Goal: Transaction & Acquisition: Purchase product/service

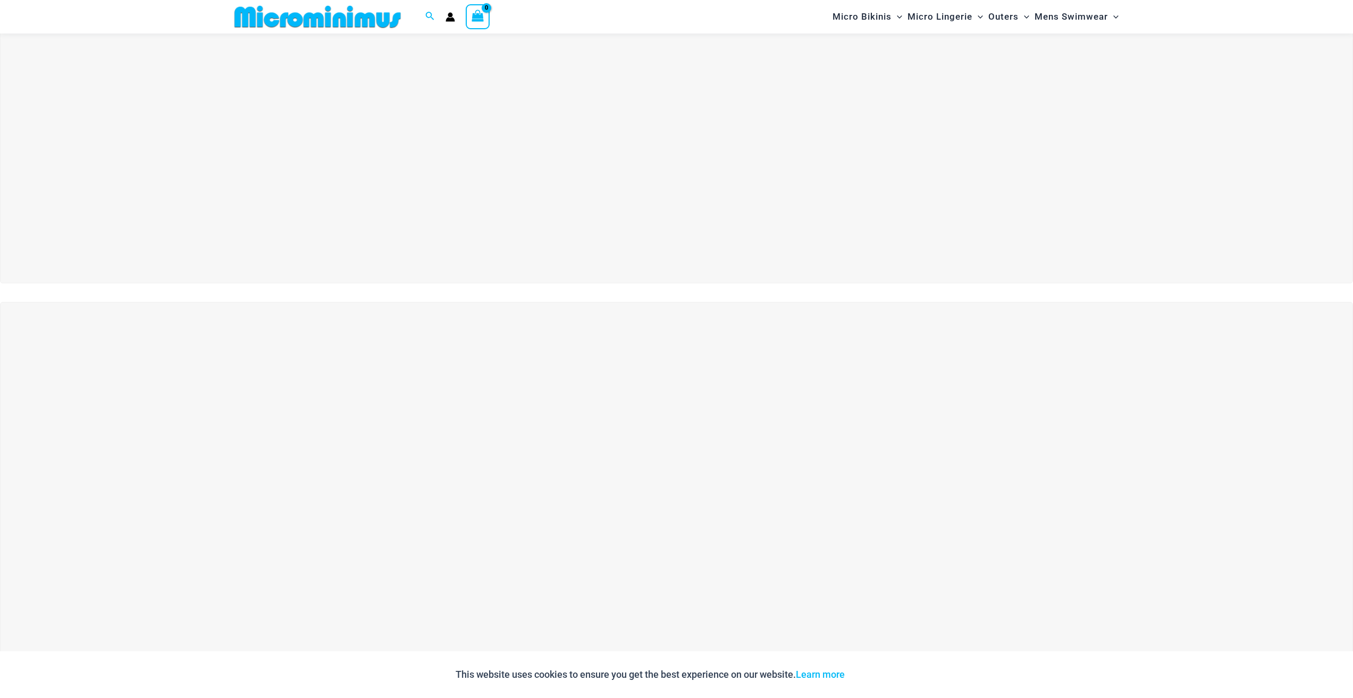
scroll to position [416, 0]
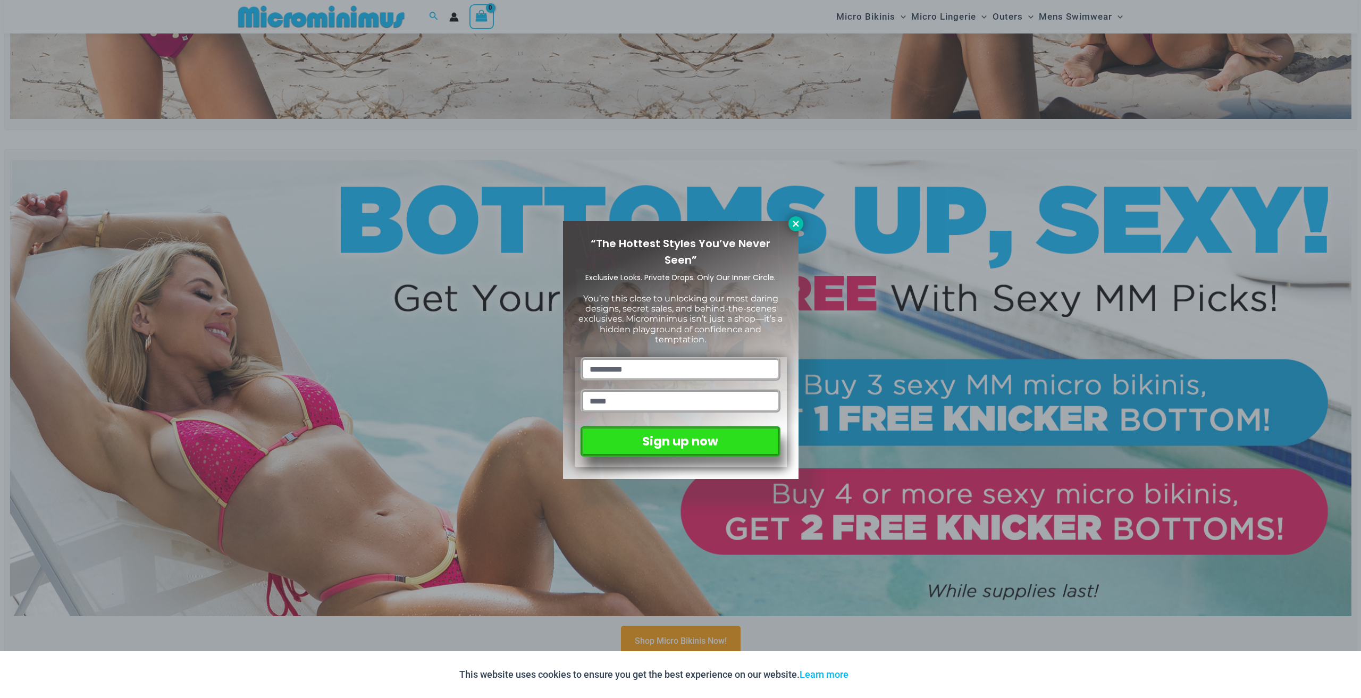
click at [795, 222] on icon at bounding box center [796, 224] width 10 height 10
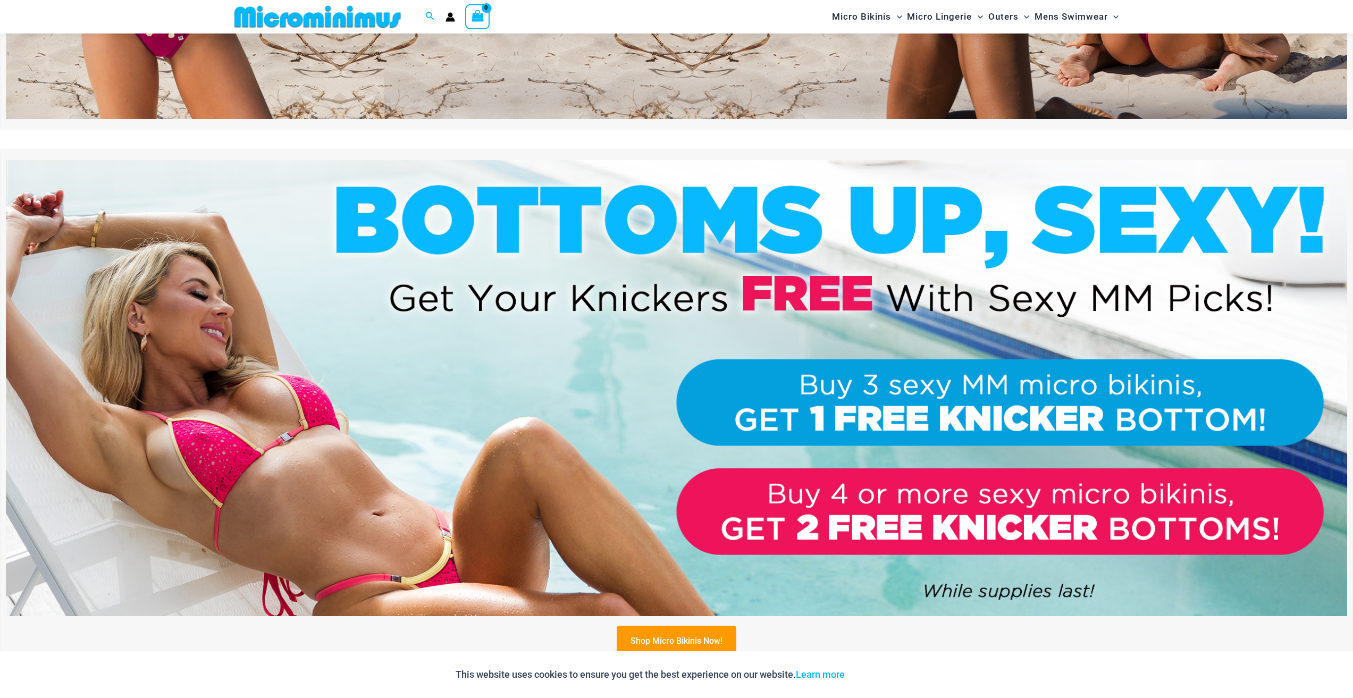
scroll to position [0, 0]
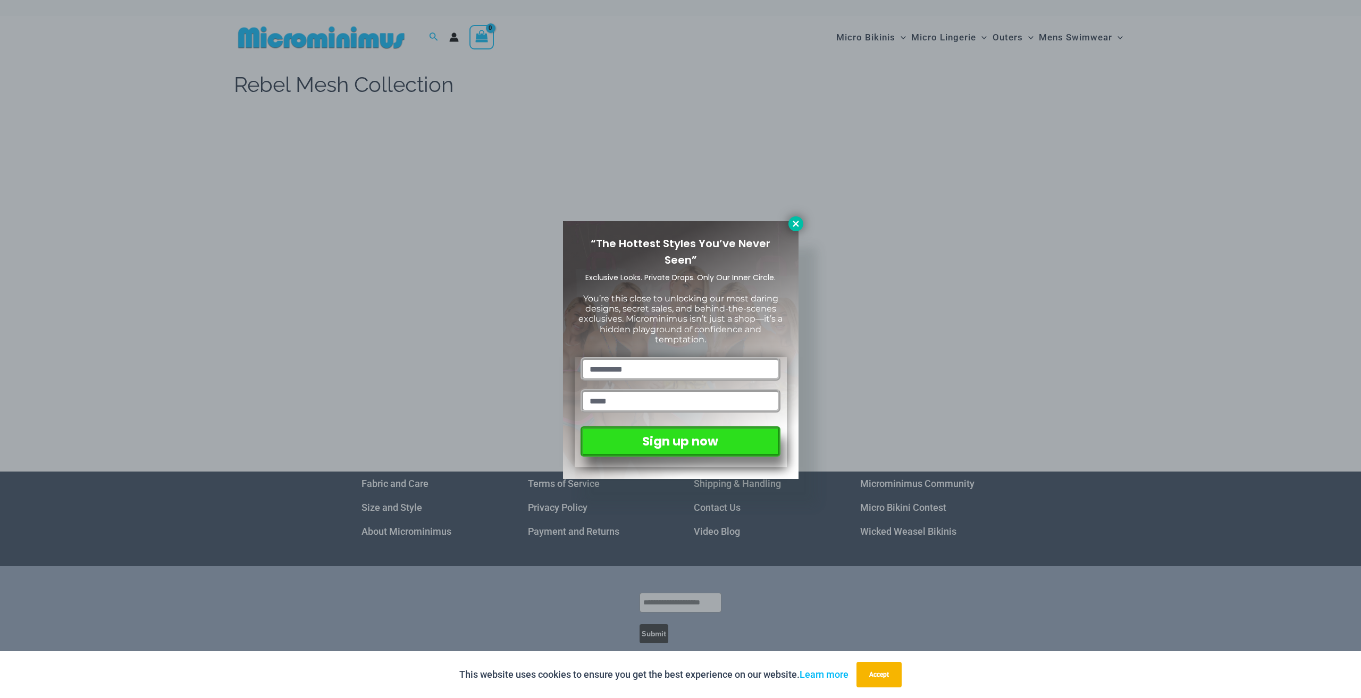
click at [799, 223] on icon at bounding box center [796, 224] width 10 height 10
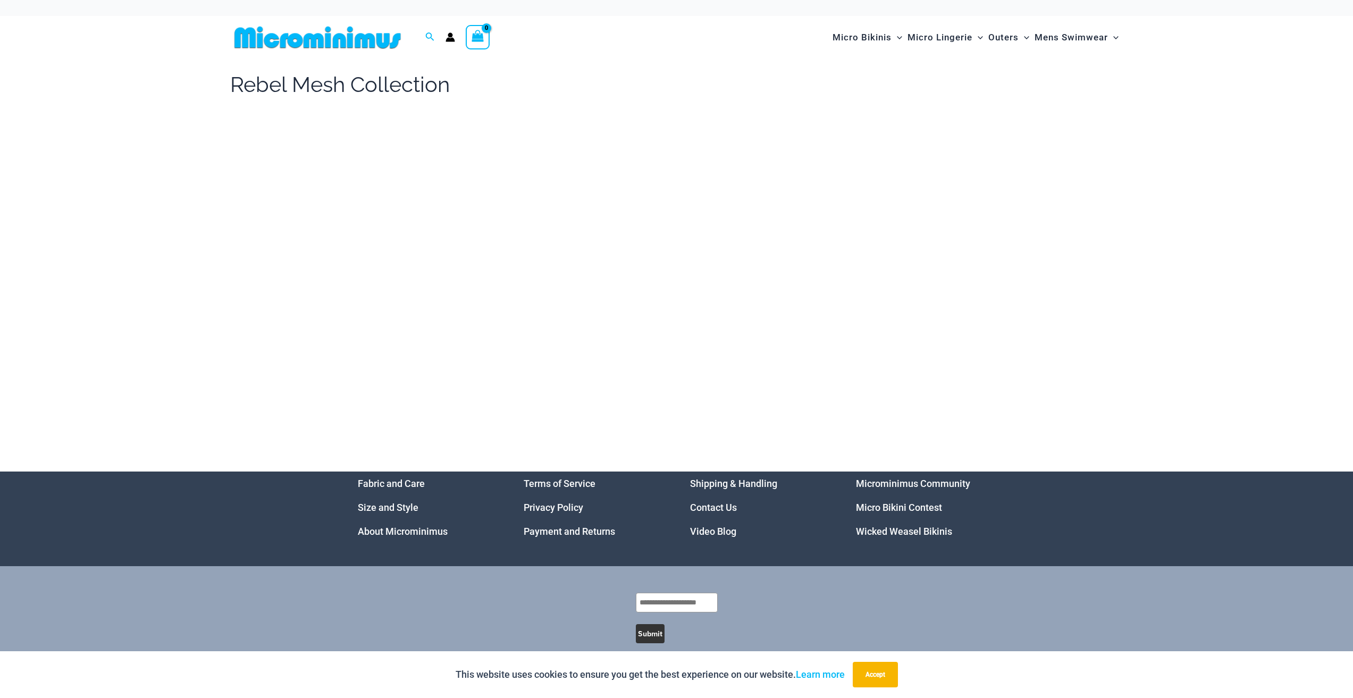
drag, startPoint x: 349, startPoint y: 134, endPoint x: 318, endPoint y: 98, distance: 47.1
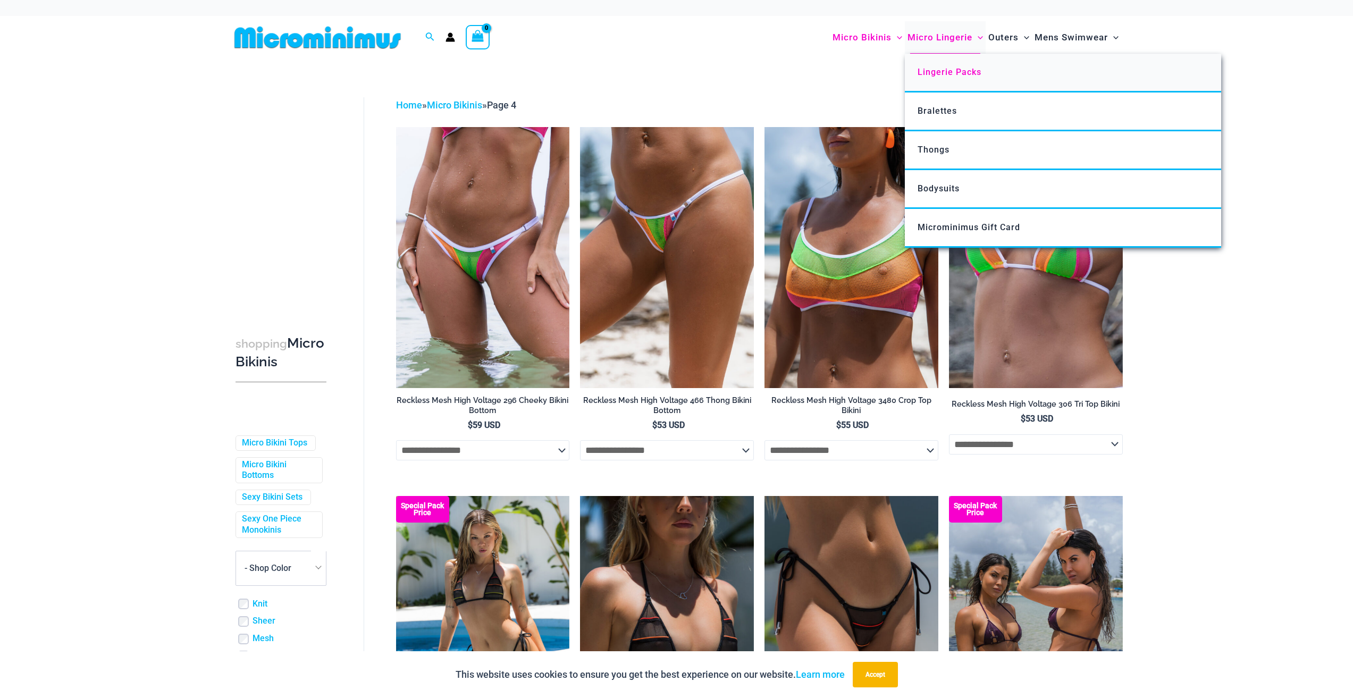
click at [948, 71] on span "Lingerie Packs" at bounding box center [949, 72] width 64 height 10
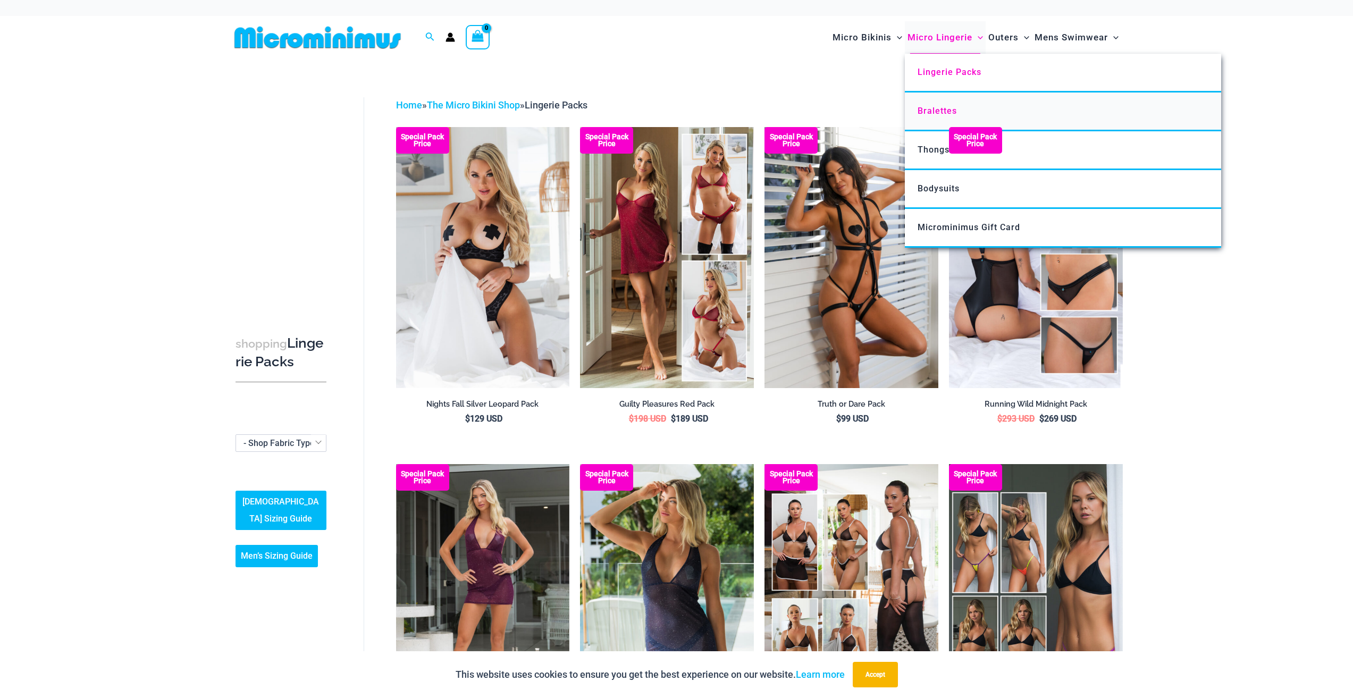
click at [945, 113] on span "Bralettes" at bounding box center [936, 111] width 39 height 10
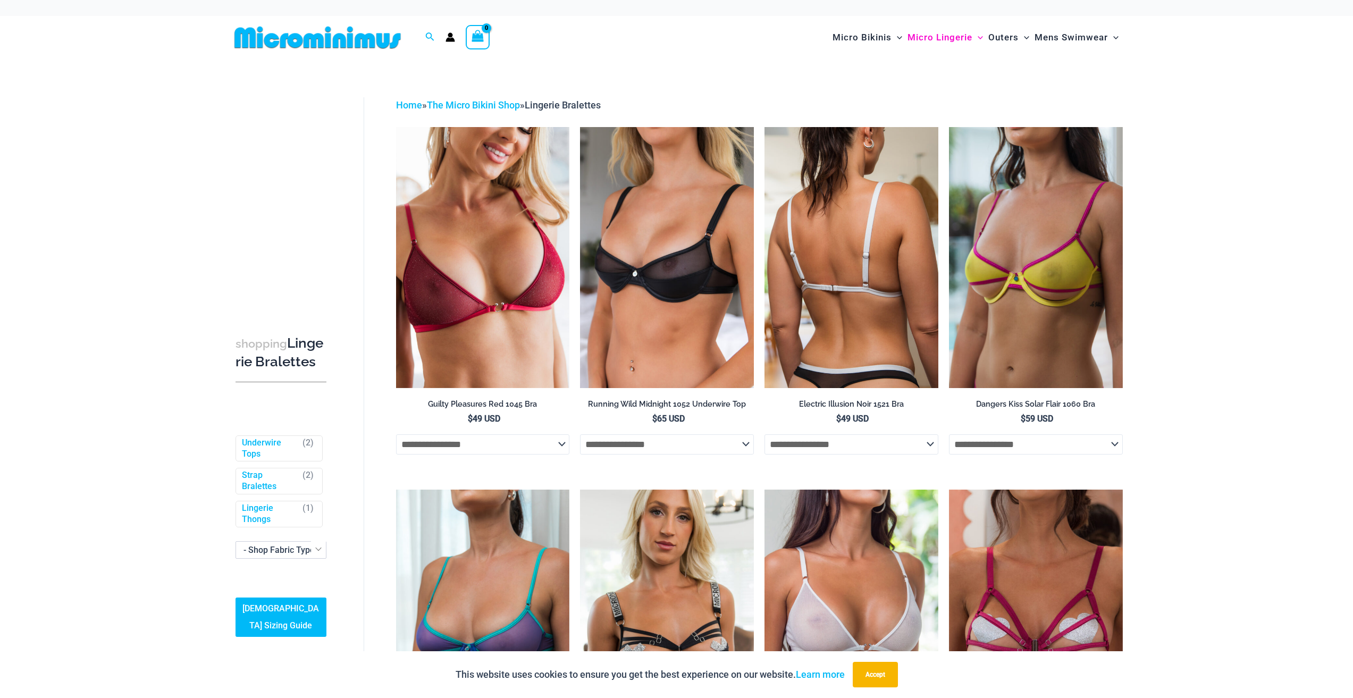
click at [812, 249] on img at bounding box center [851, 257] width 174 height 260
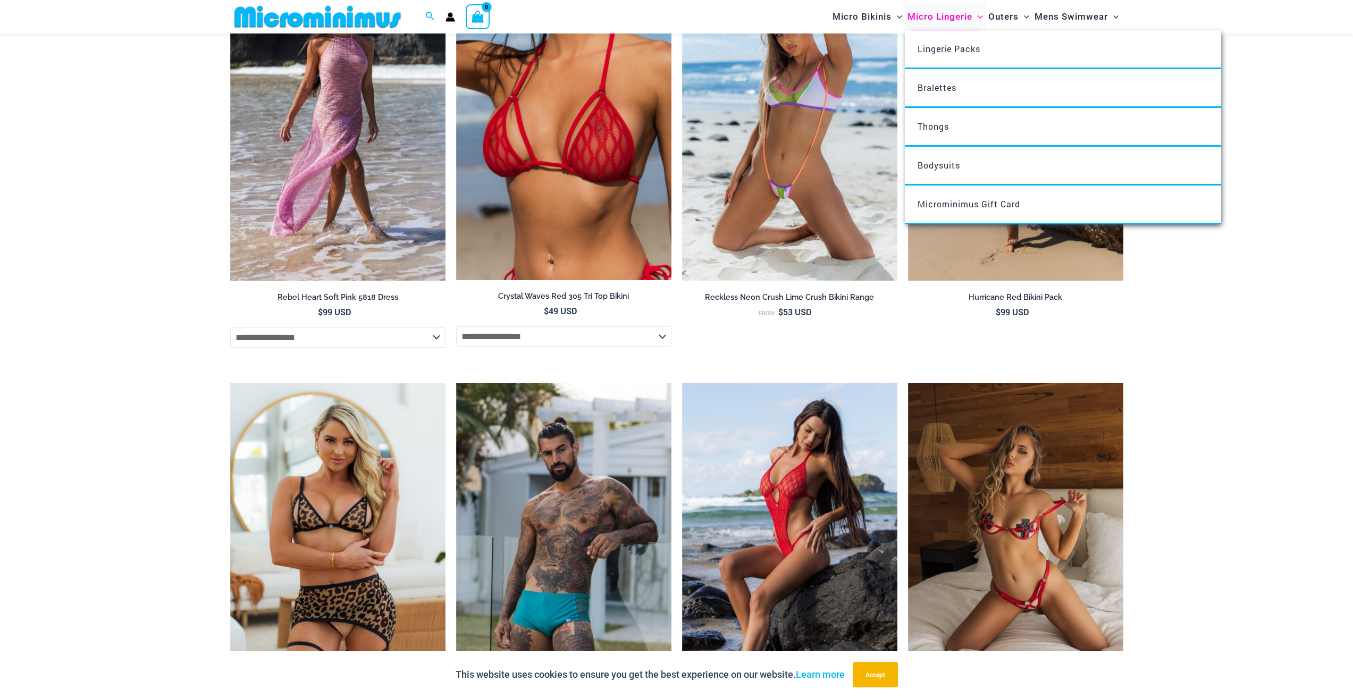
scroll to position [2226, 0]
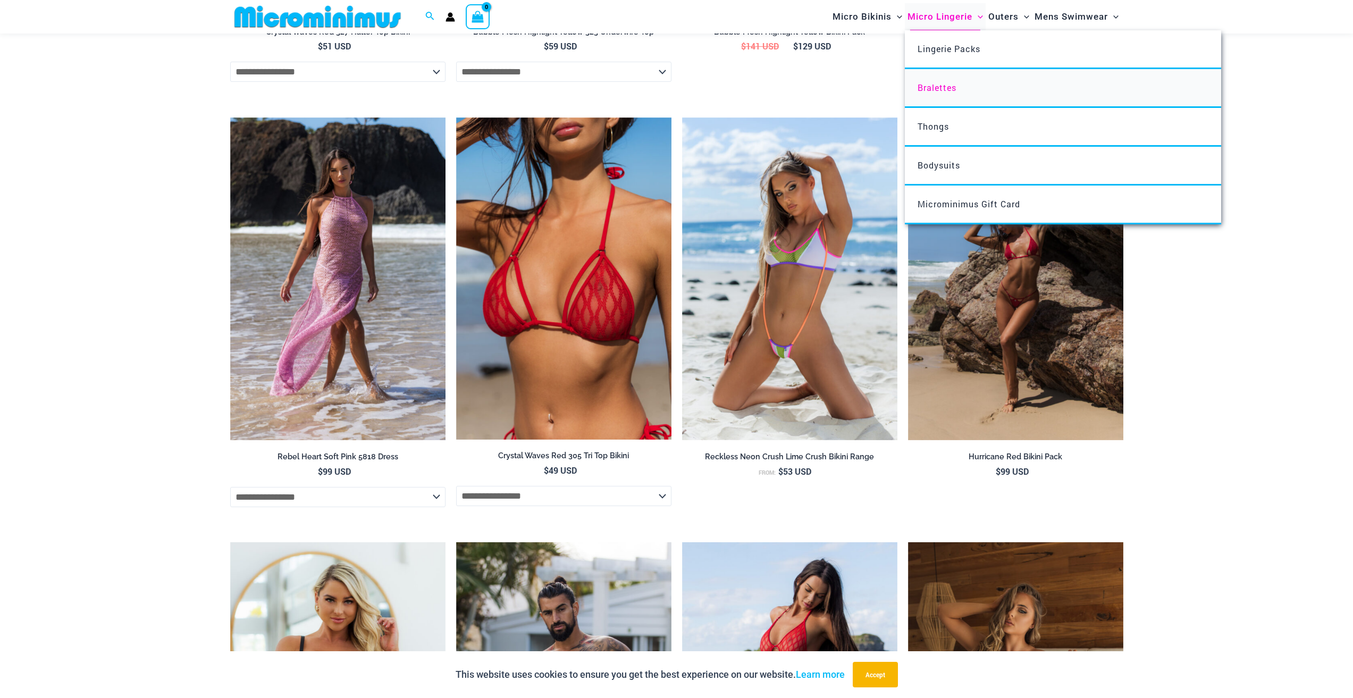
click at [946, 91] on span "Bralettes" at bounding box center [936, 87] width 39 height 11
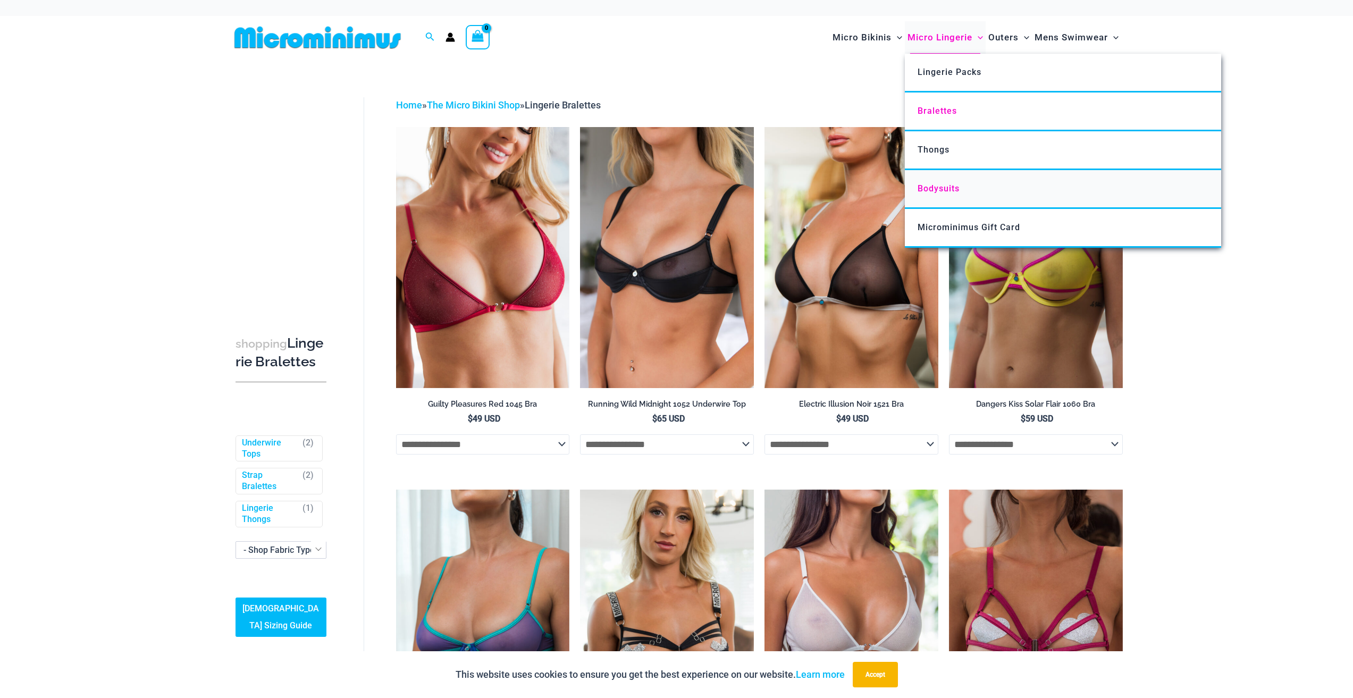
click at [934, 184] on span "Bodysuits" at bounding box center [938, 188] width 42 height 10
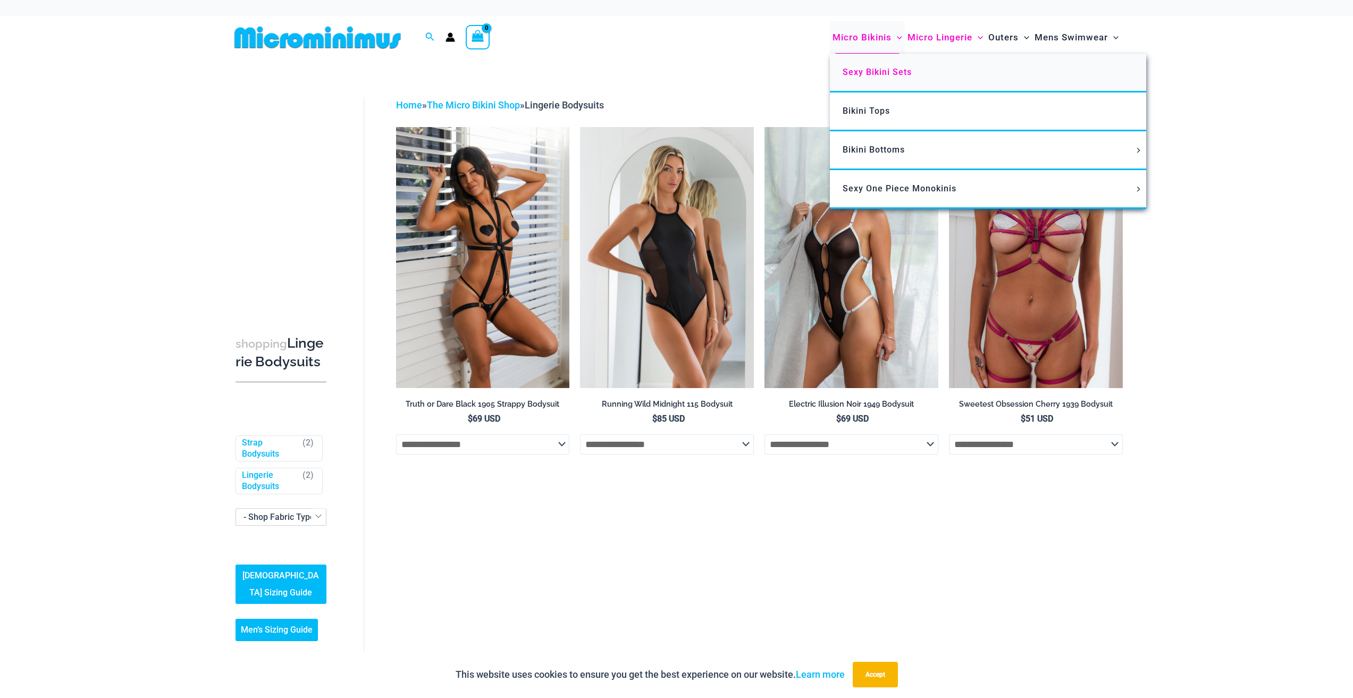
click at [869, 76] on span "Sexy Bikini Sets" at bounding box center [876, 72] width 69 height 10
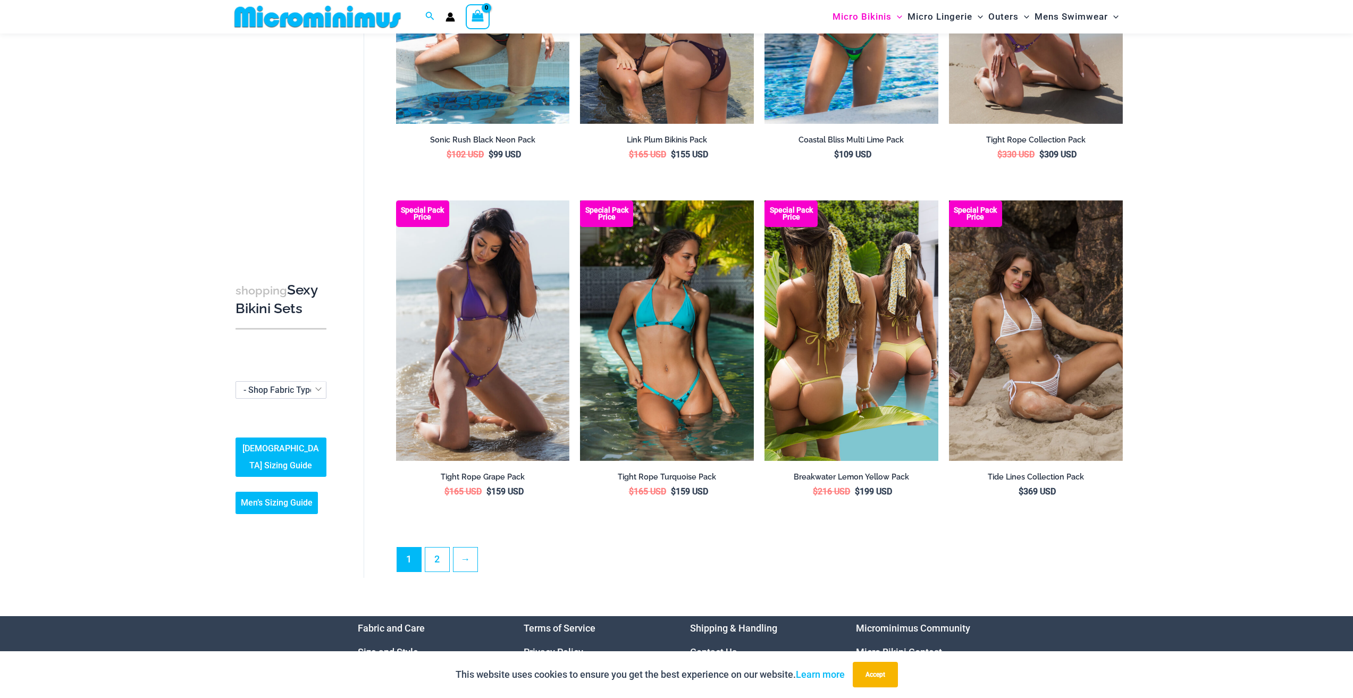
scroll to position [2433, 0]
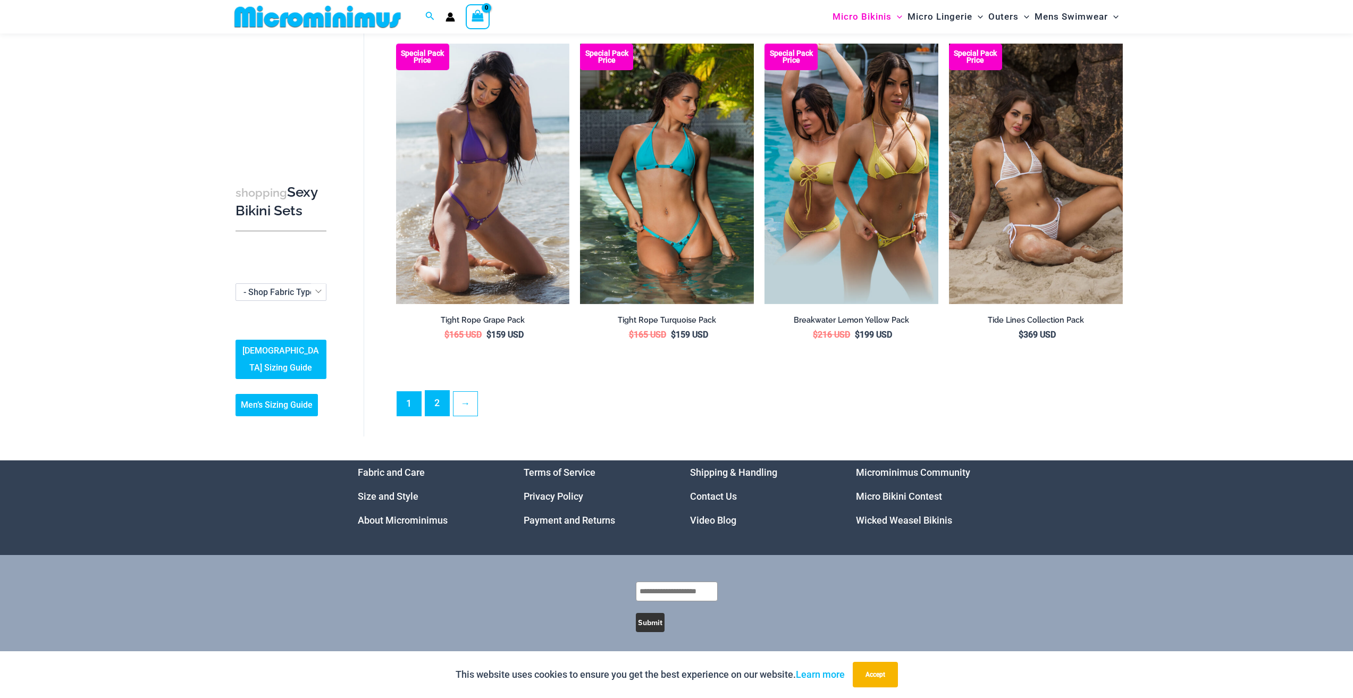
click at [439, 404] on link "2" at bounding box center [437, 403] width 24 height 25
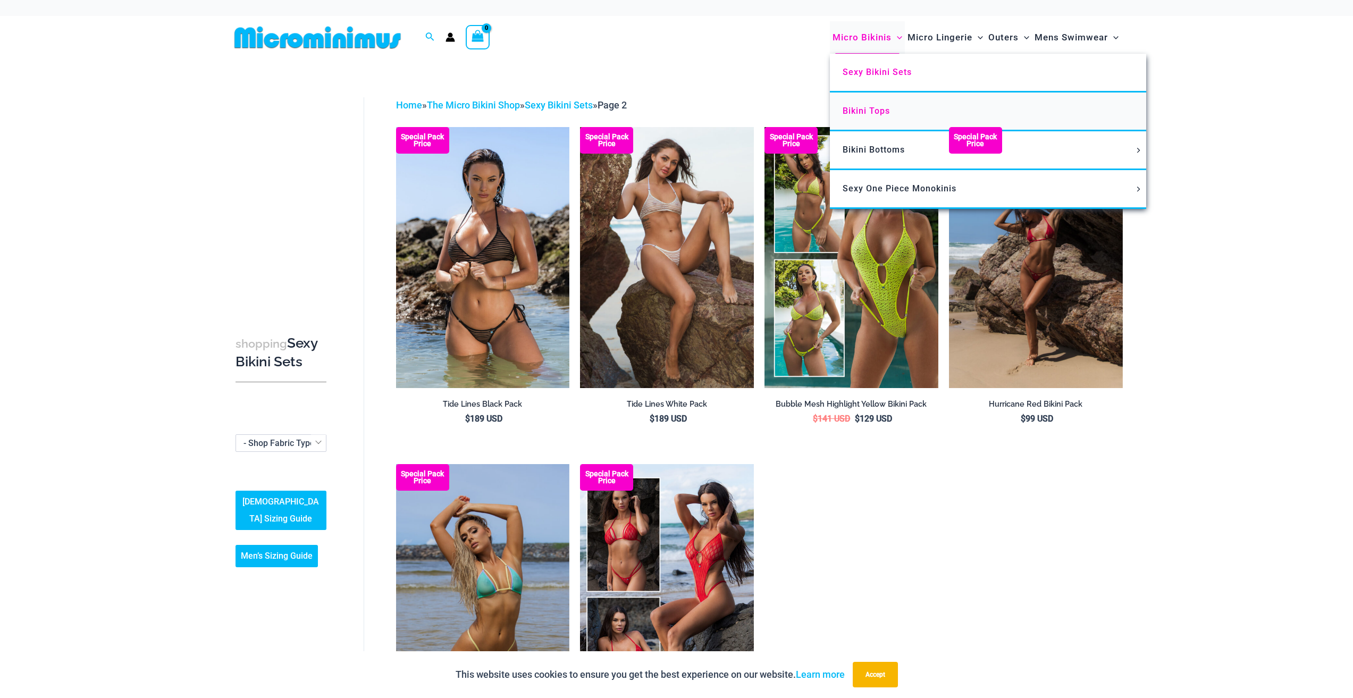
click at [867, 120] on link "Bikini Tops" at bounding box center [988, 111] width 316 height 39
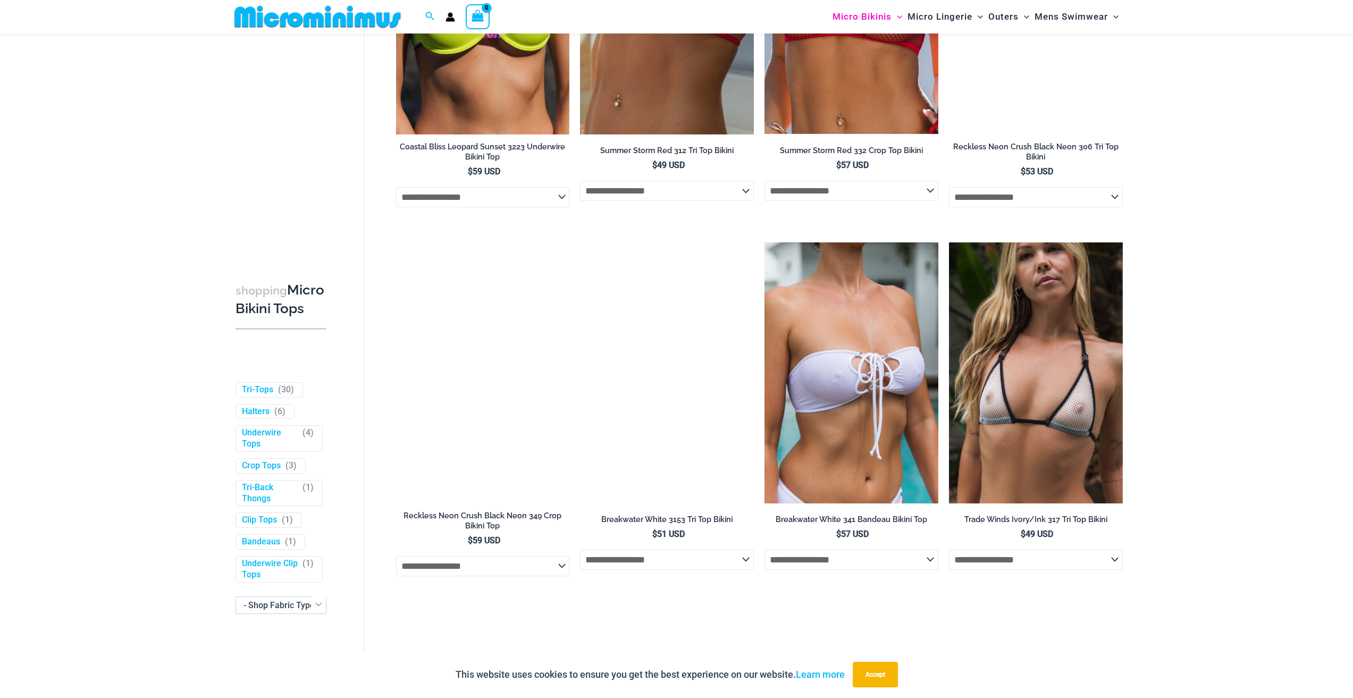
scroll to position [841, 0]
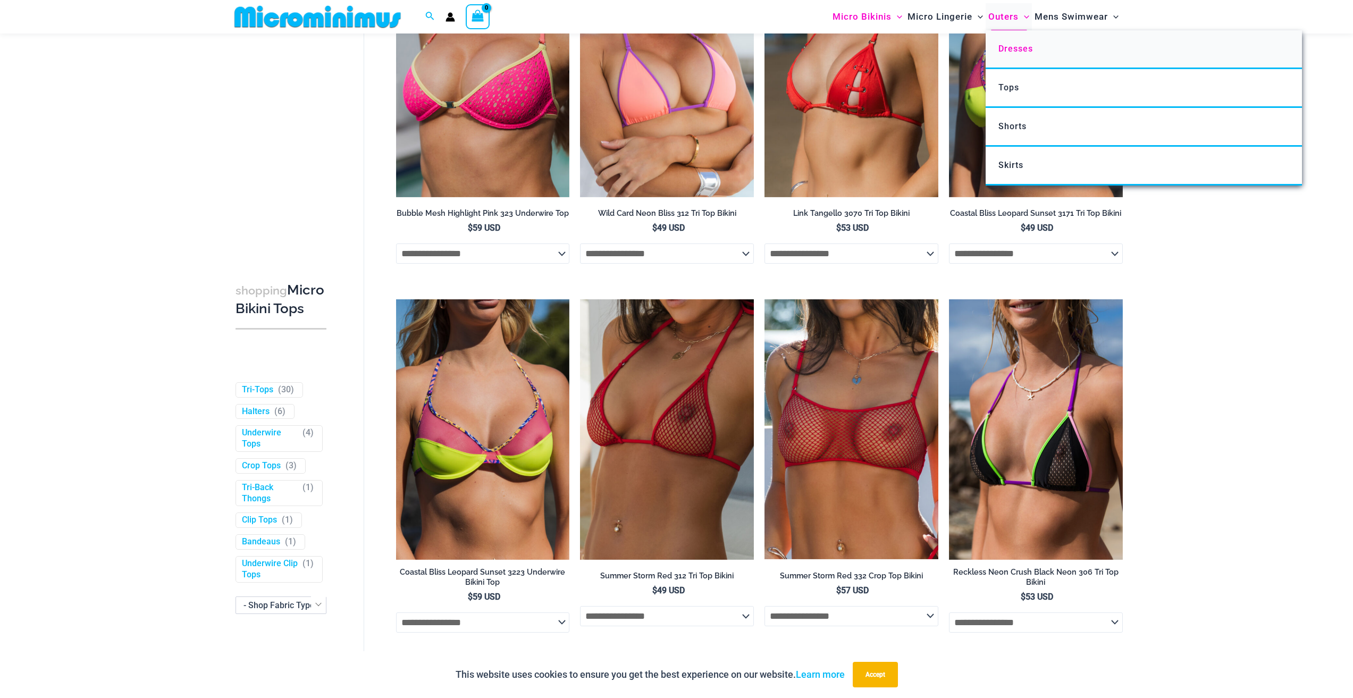
click at [1014, 55] on link "Dresses" at bounding box center [1143, 49] width 316 height 39
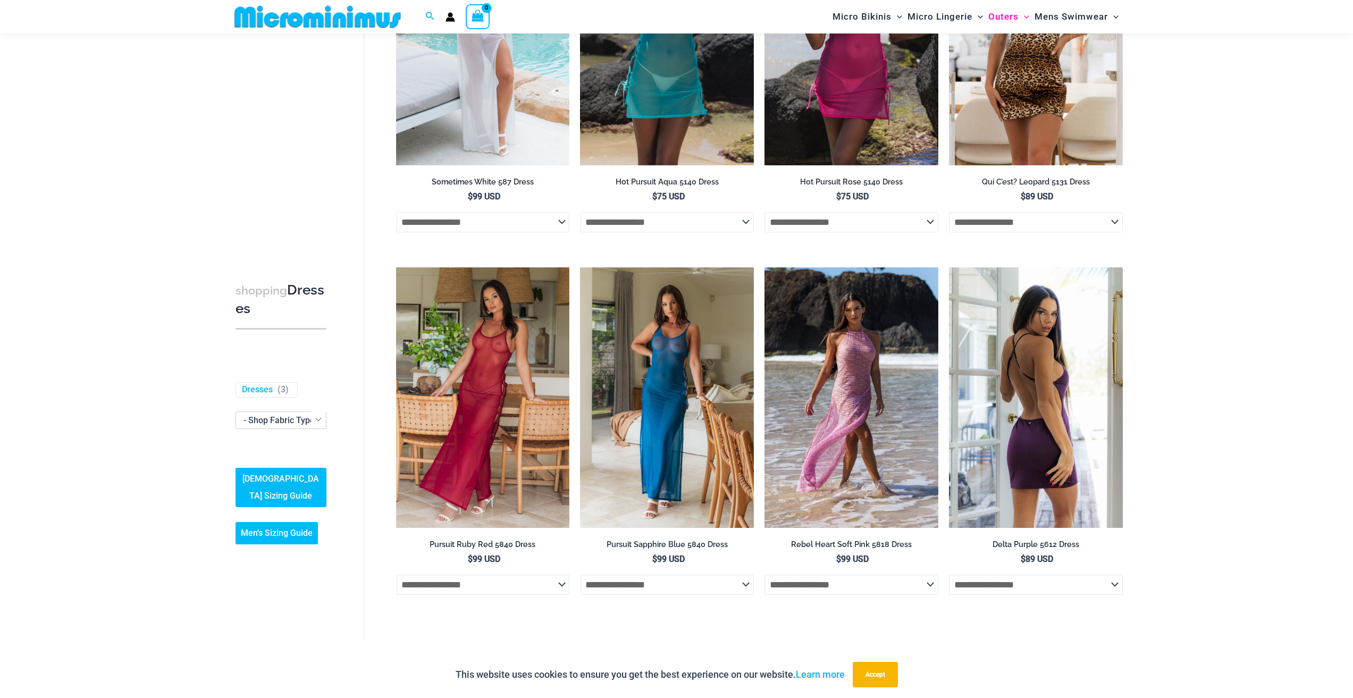
scroll to position [97, 0]
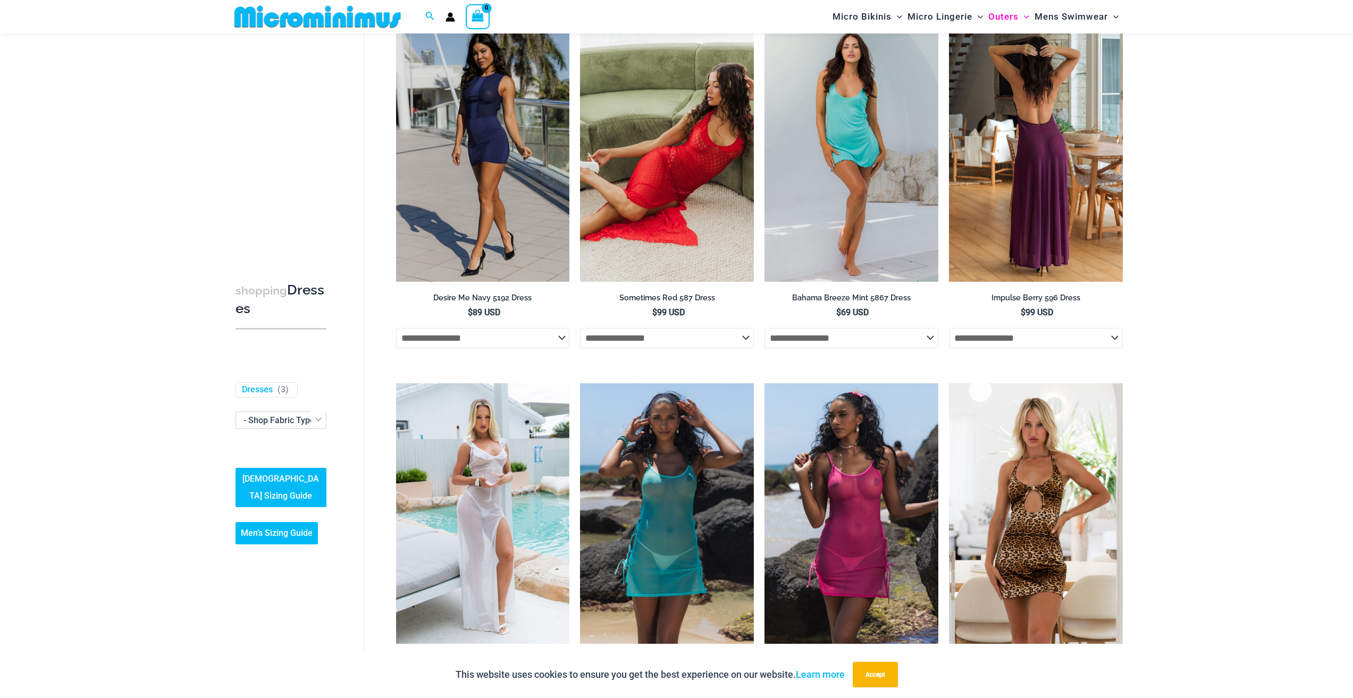
click at [1046, 194] on img at bounding box center [1036, 151] width 174 height 260
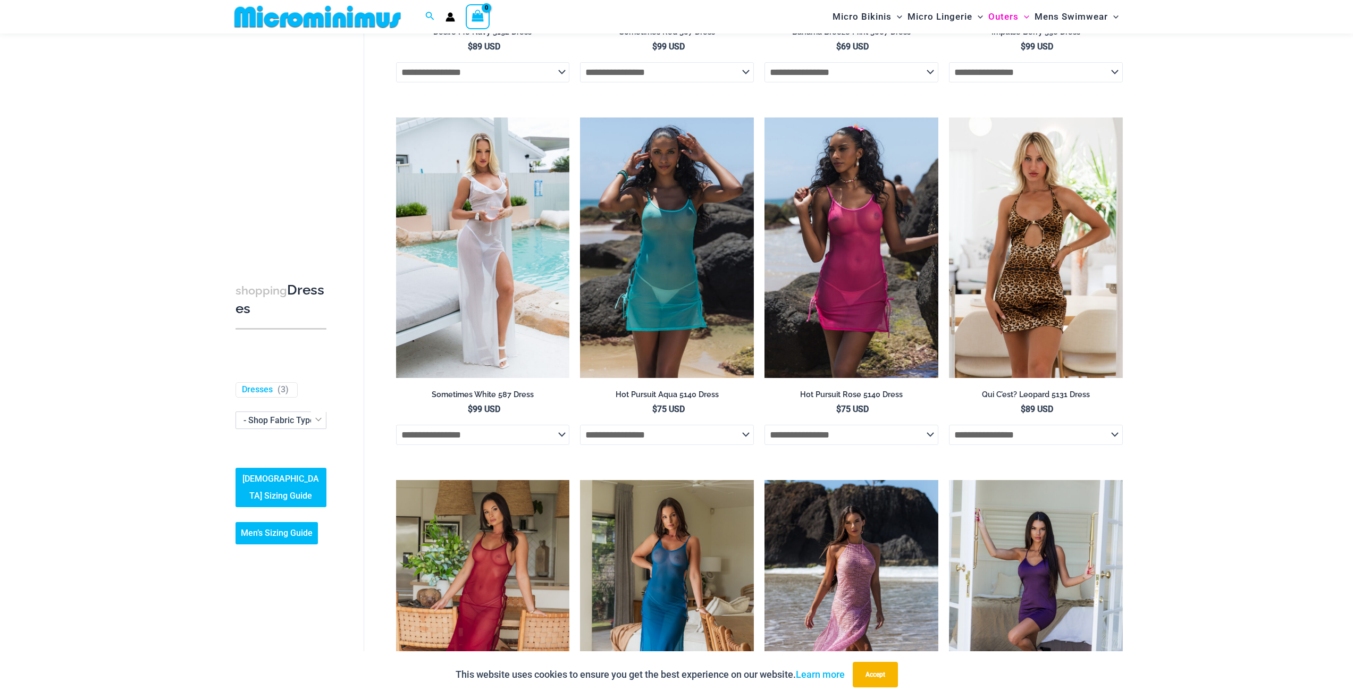
scroll to position [522, 0]
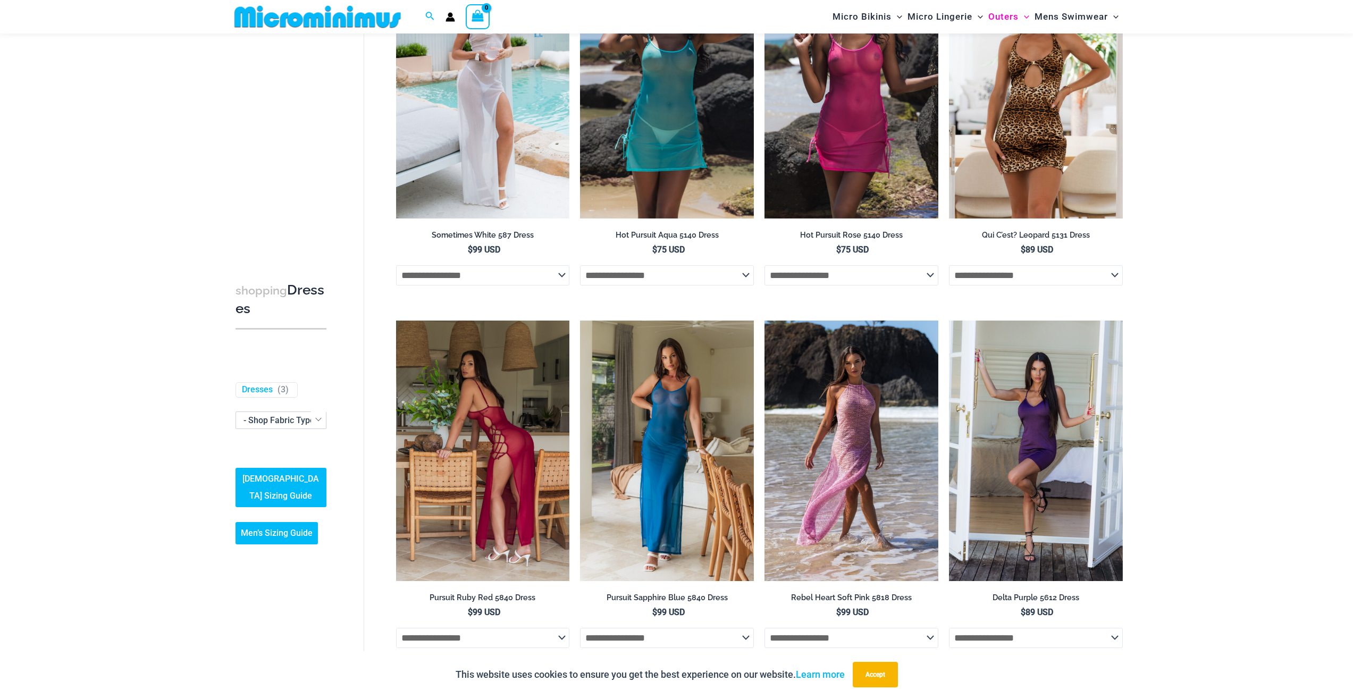
click at [517, 444] on img at bounding box center [483, 451] width 174 height 260
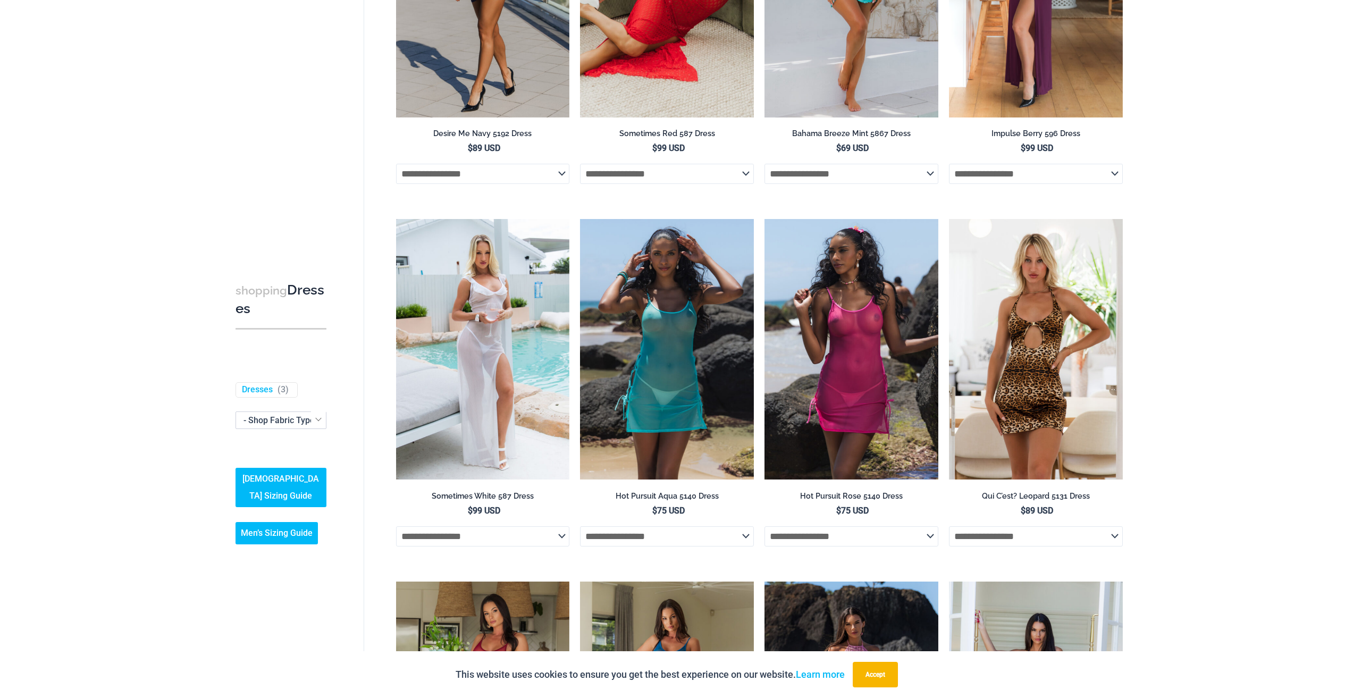
scroll to position [0, 0]
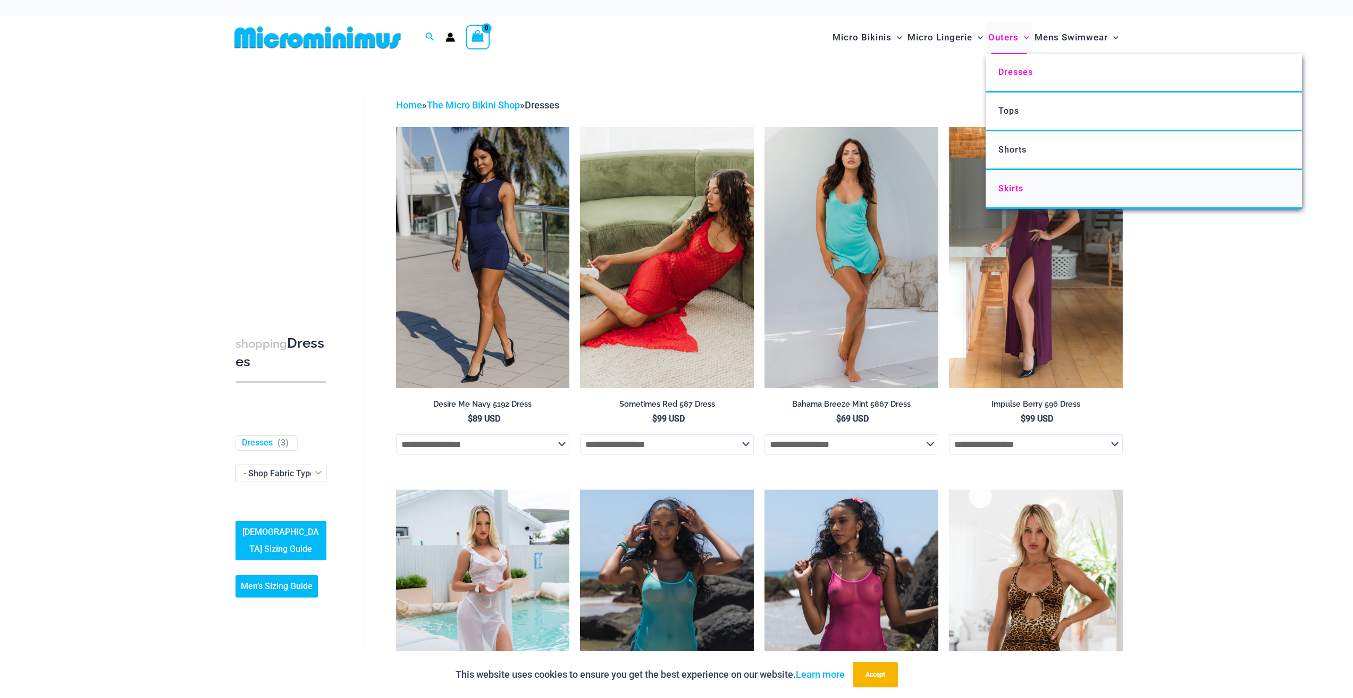
click at [1008, 188] on span "Skirts" at bounding box center [1010, 188] width 25 height 10
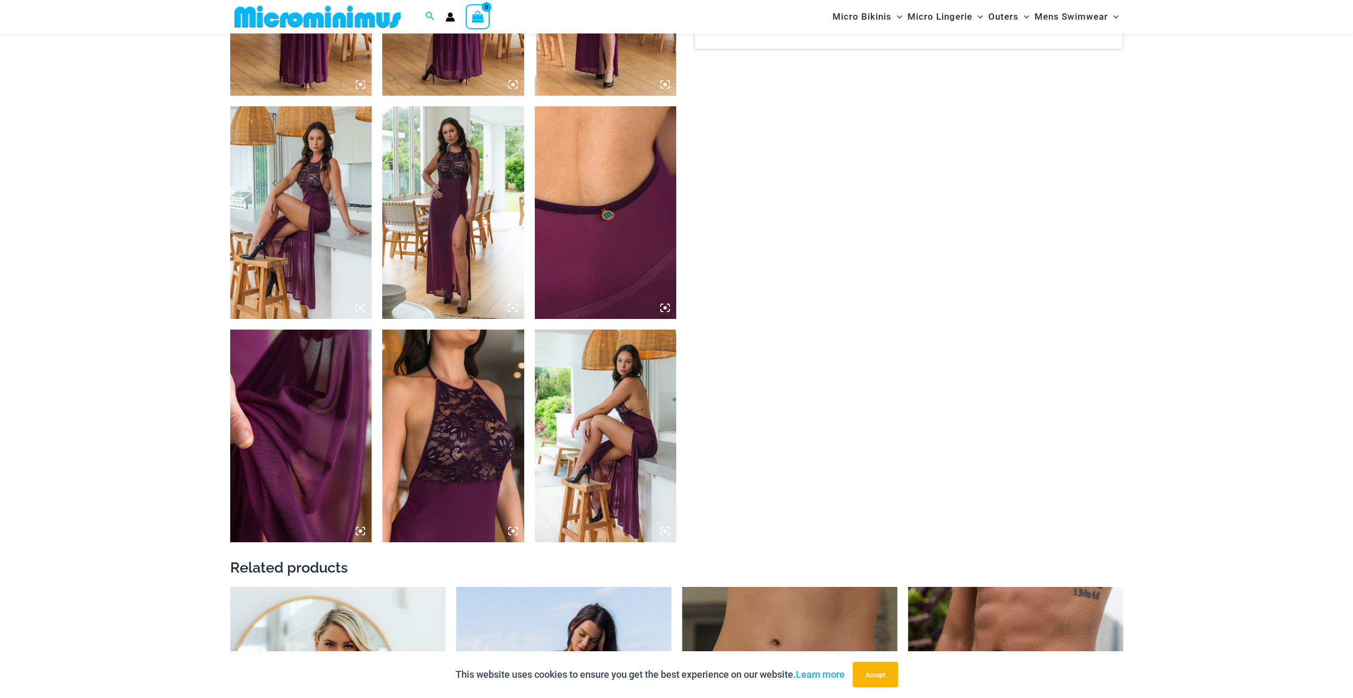
scroll to position [1000, 0]
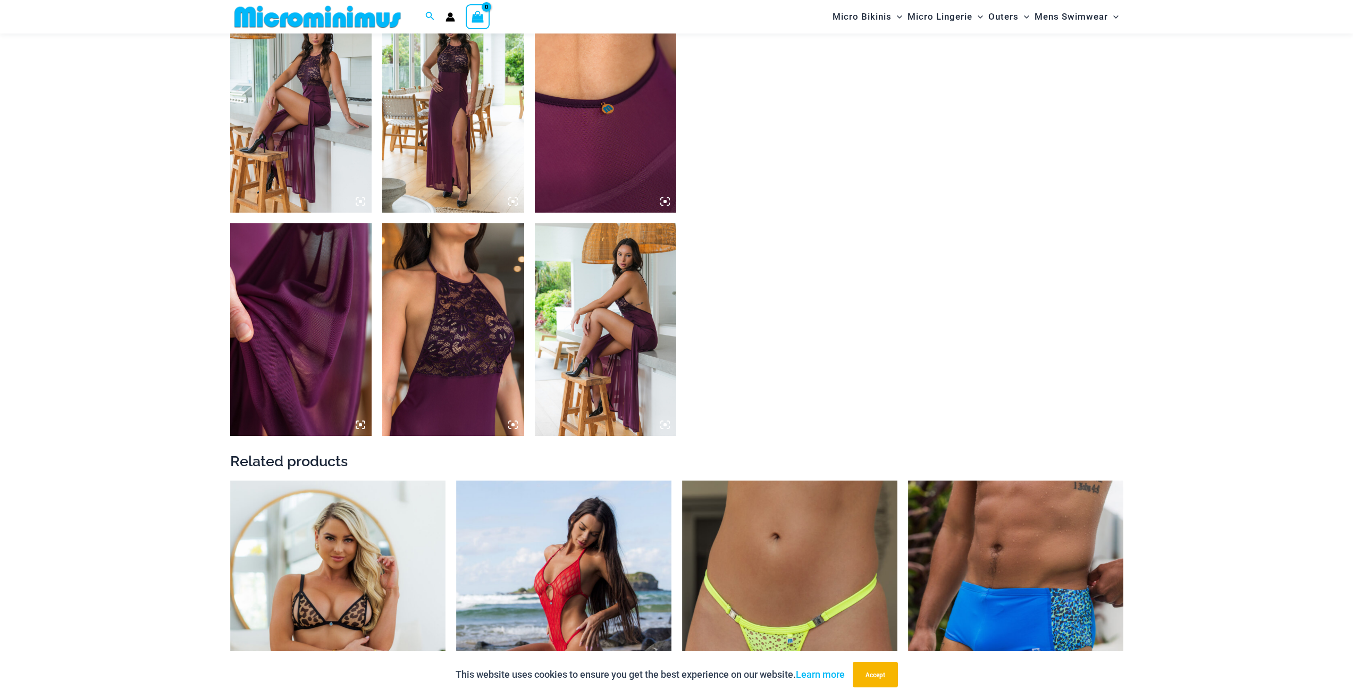
drag, startPoint x: 887, startPoint y: 361, endPoint x: 908, endPoint y: 341, distance: 29.0
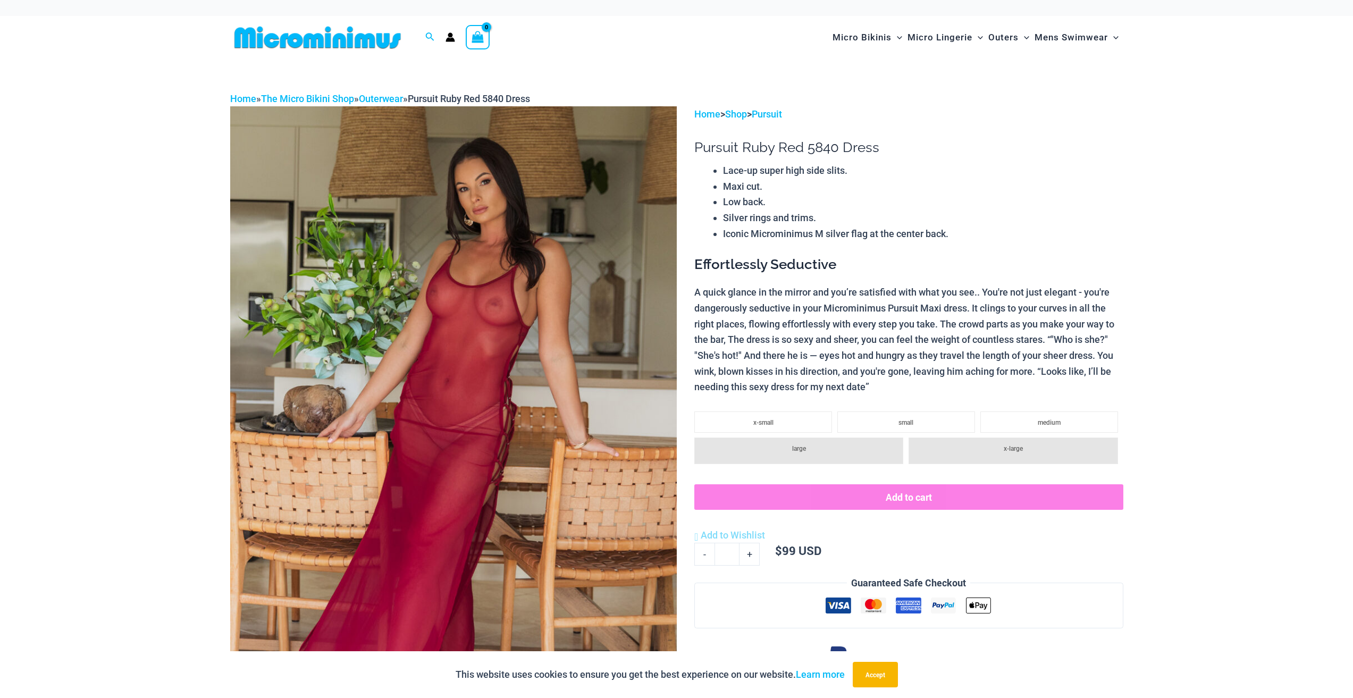
click at [825, 455] on li "large" at bounding box center [798, 450] width 209 height 27
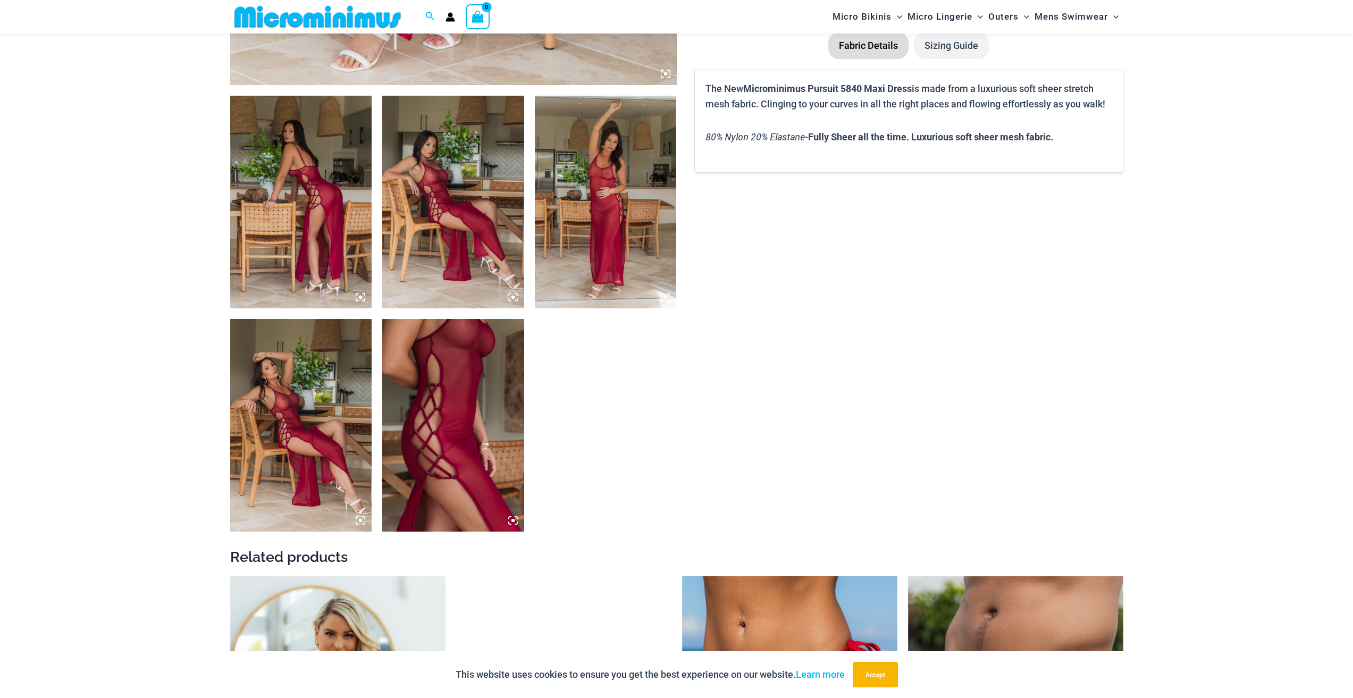
scroll to position [894, 0]
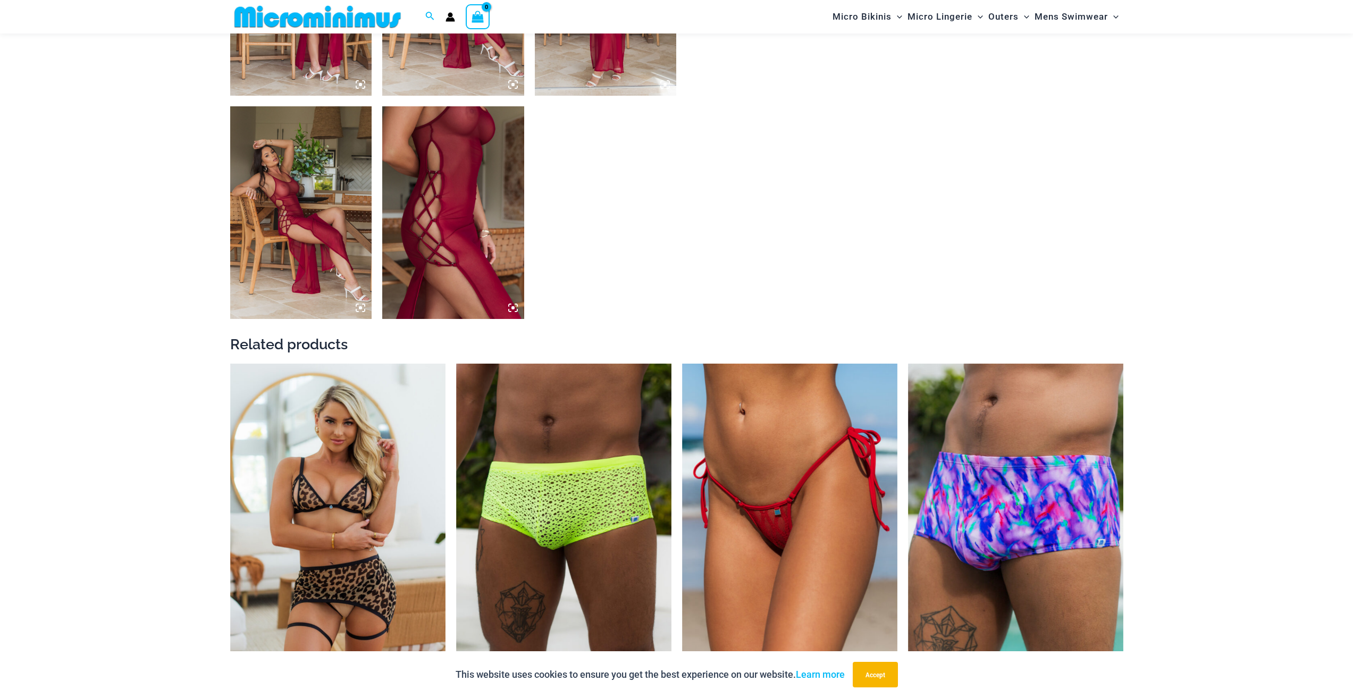
click at [453, 204] on img at bounding box center [453, 212] width 142 height 213
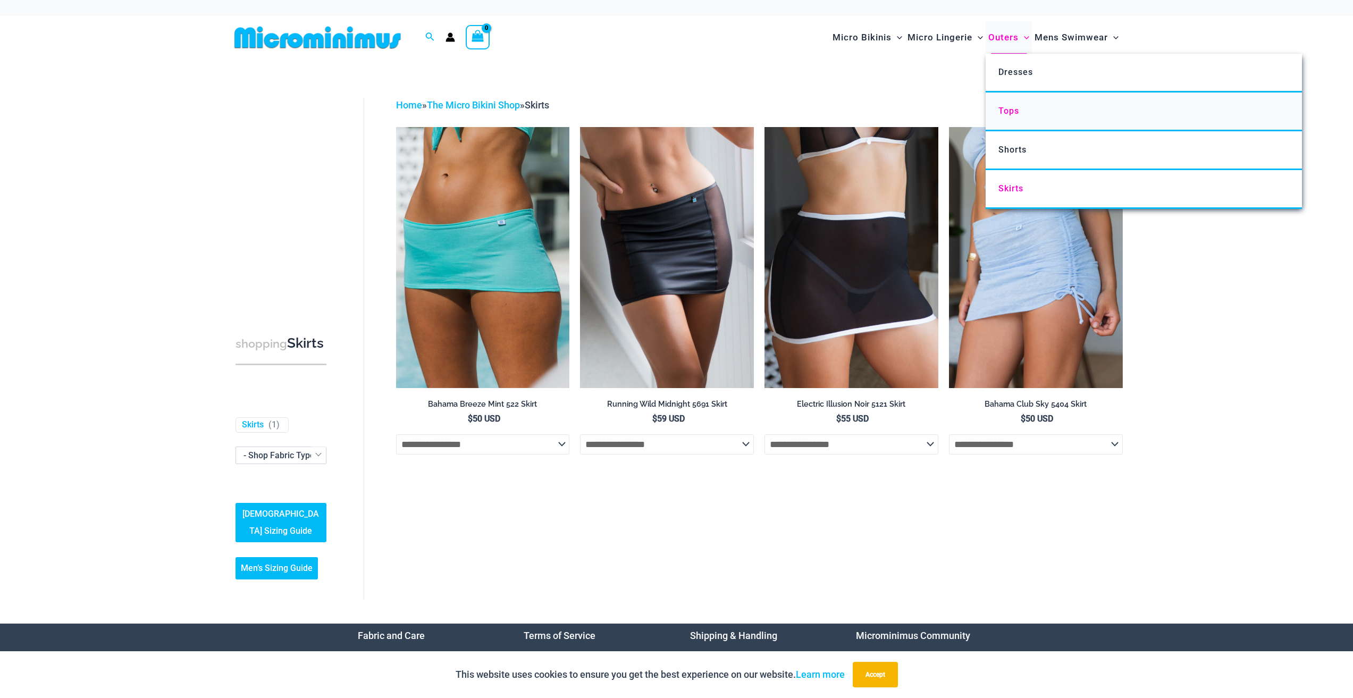
click at [999, 111] on span "Tops" at bounding box center [1008, 111] width 21 height 10
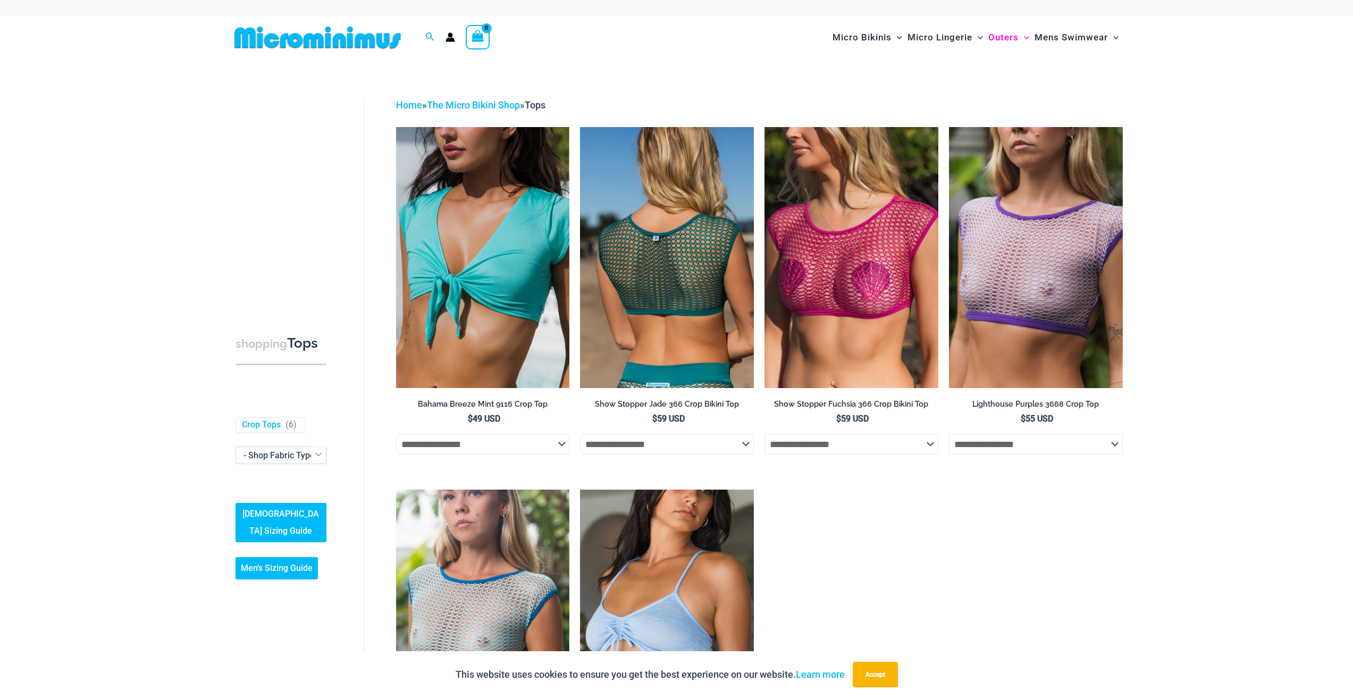
click at [655, 257] on img at bounding box center [667, 257] width 174 height 260
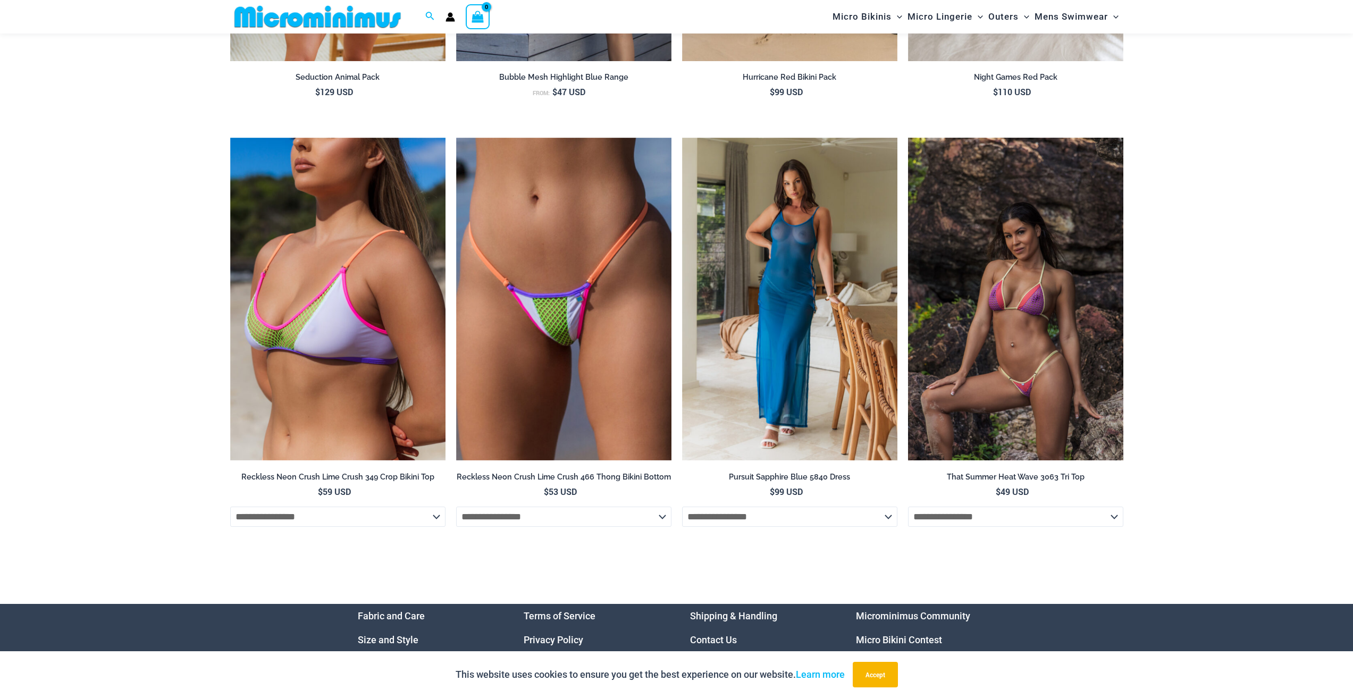
scroll to position [3508, 0]
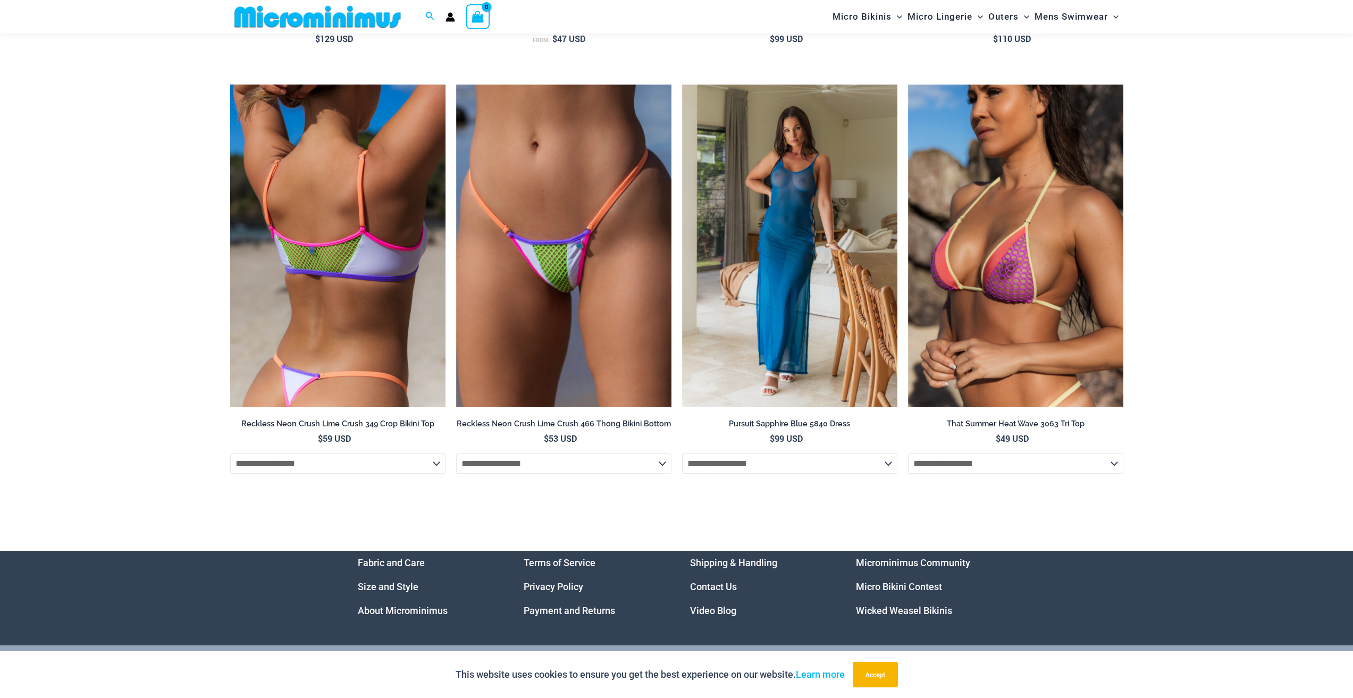
click at [376, 310] on img at bounding box center [337, 246] width 215 height 323
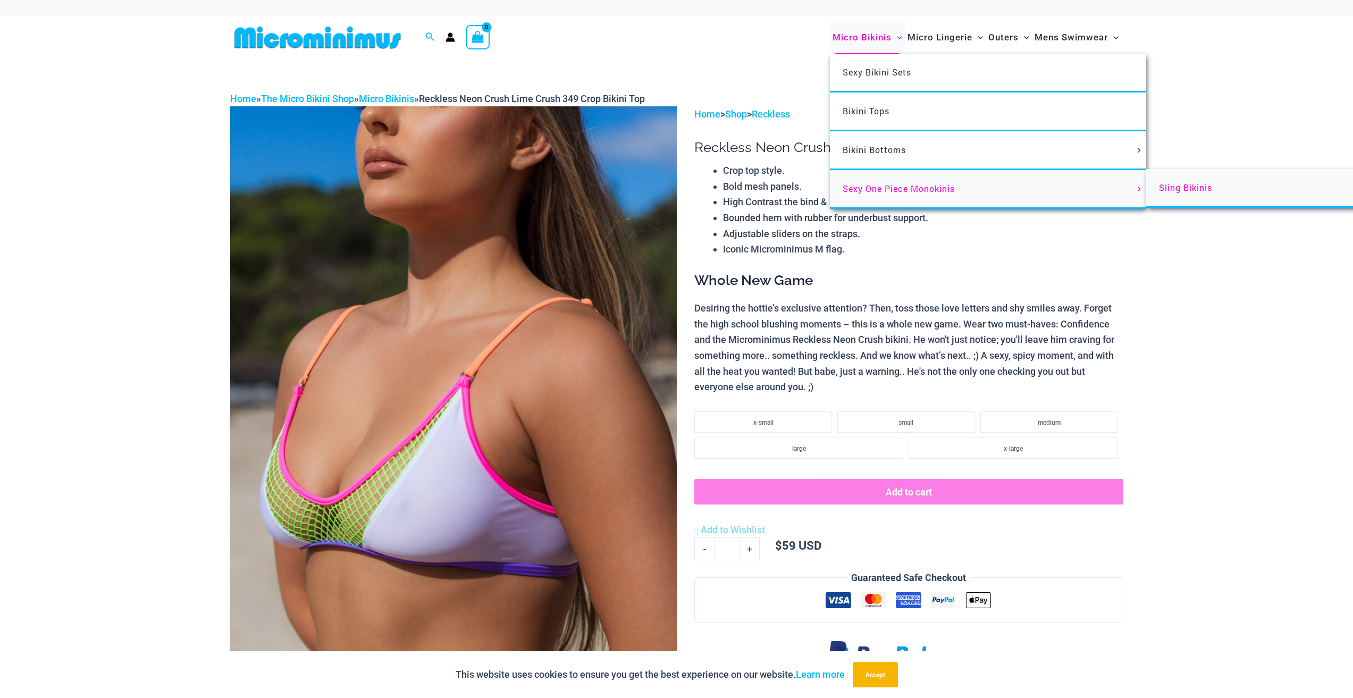
click at [1154, 183] on link "Sling Bikinis" at bounding box center [1304, 188] width 316 height 39
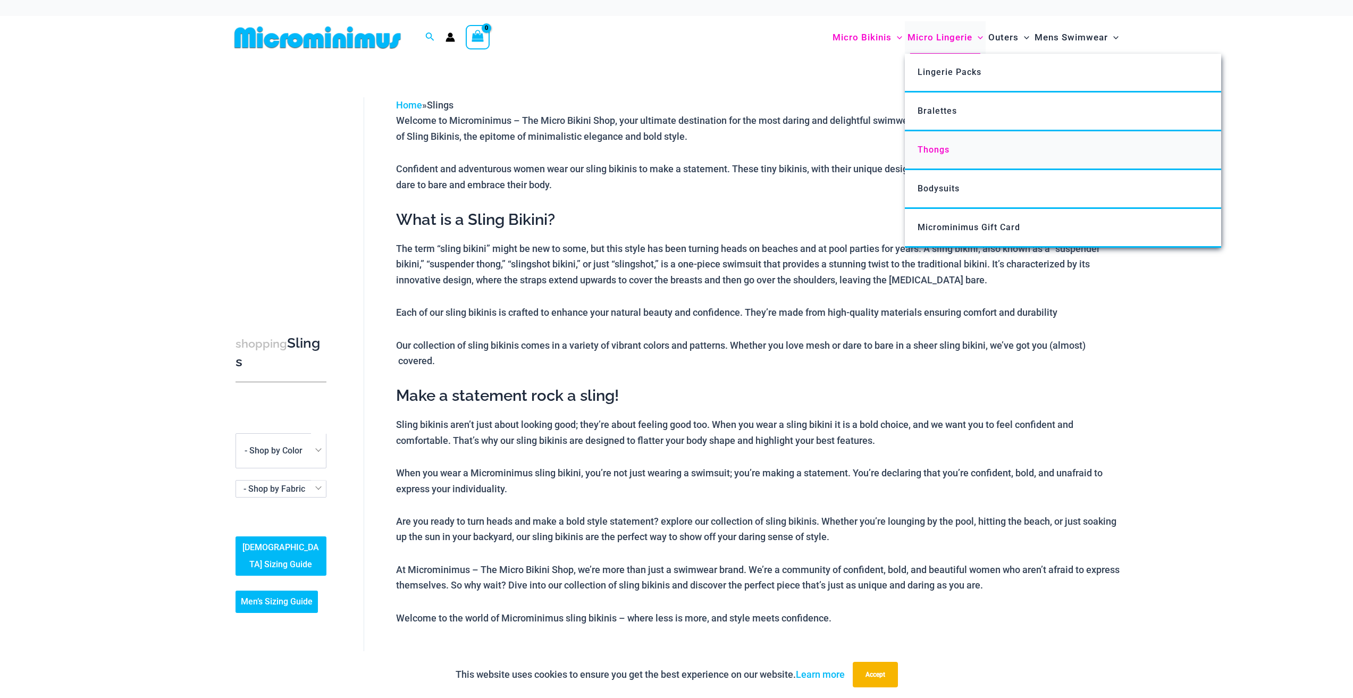
click at [938, 148] on span "Thongs" at bounding box center [933, 150] width 32 height 10
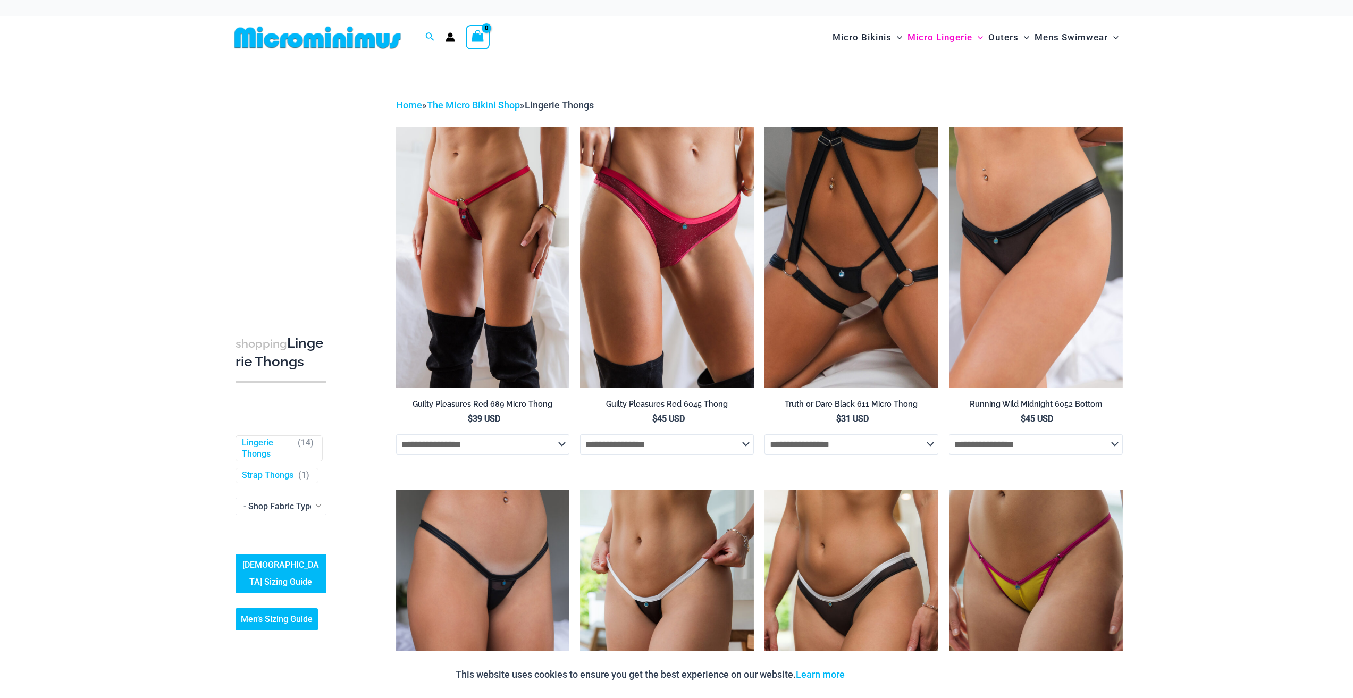
click at [385, 46] on img at bounding box center [317, 38] width 175 height 24
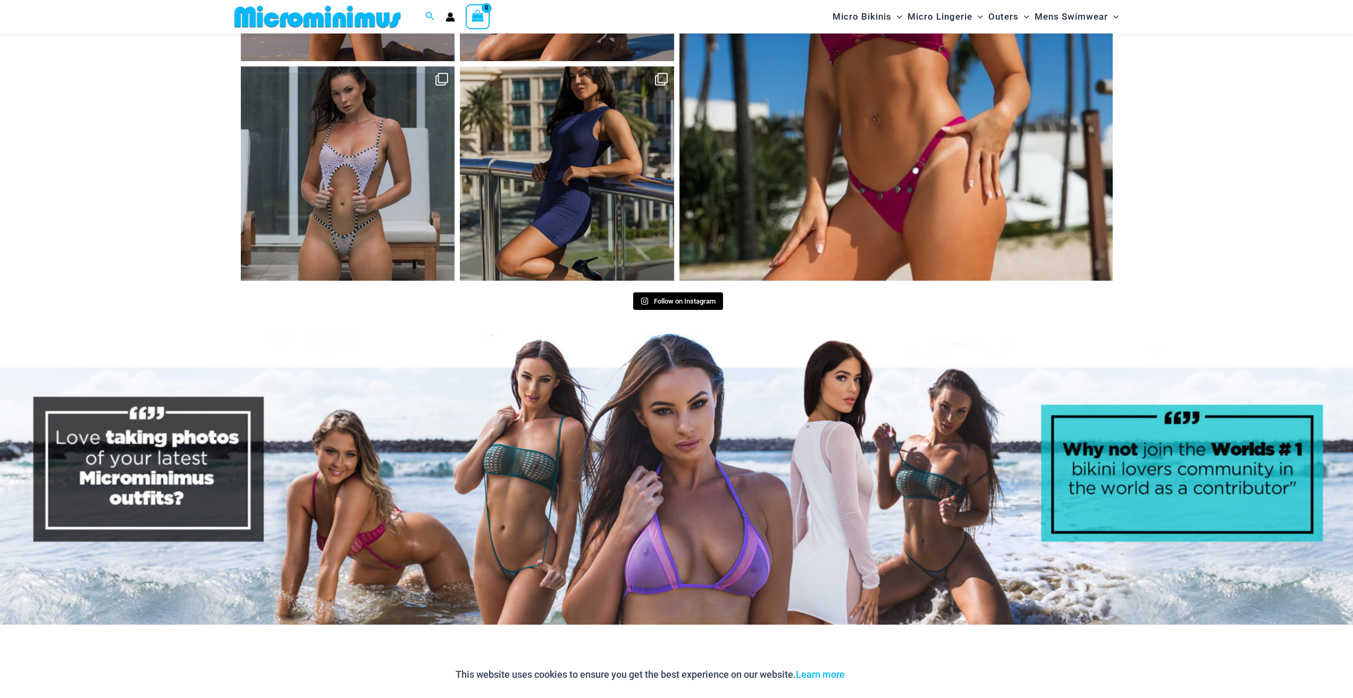
scroll to position [5545, 0]
